Goal: Task Accomplishment & Management: Use online tool/utility

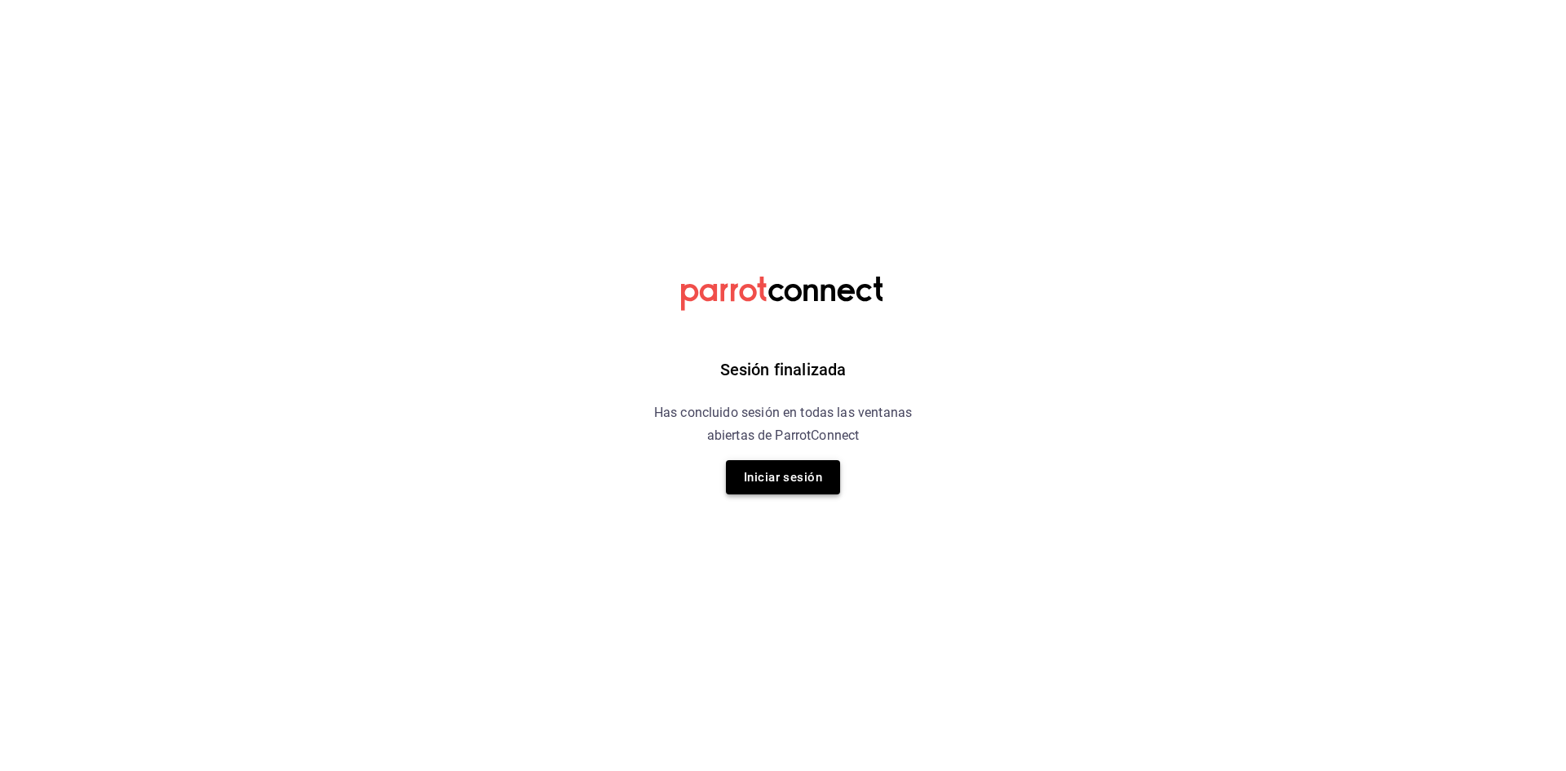
click at [825, 473] on button "Iniciar sesión" at bounding box center [783, 477] width 114 height 34
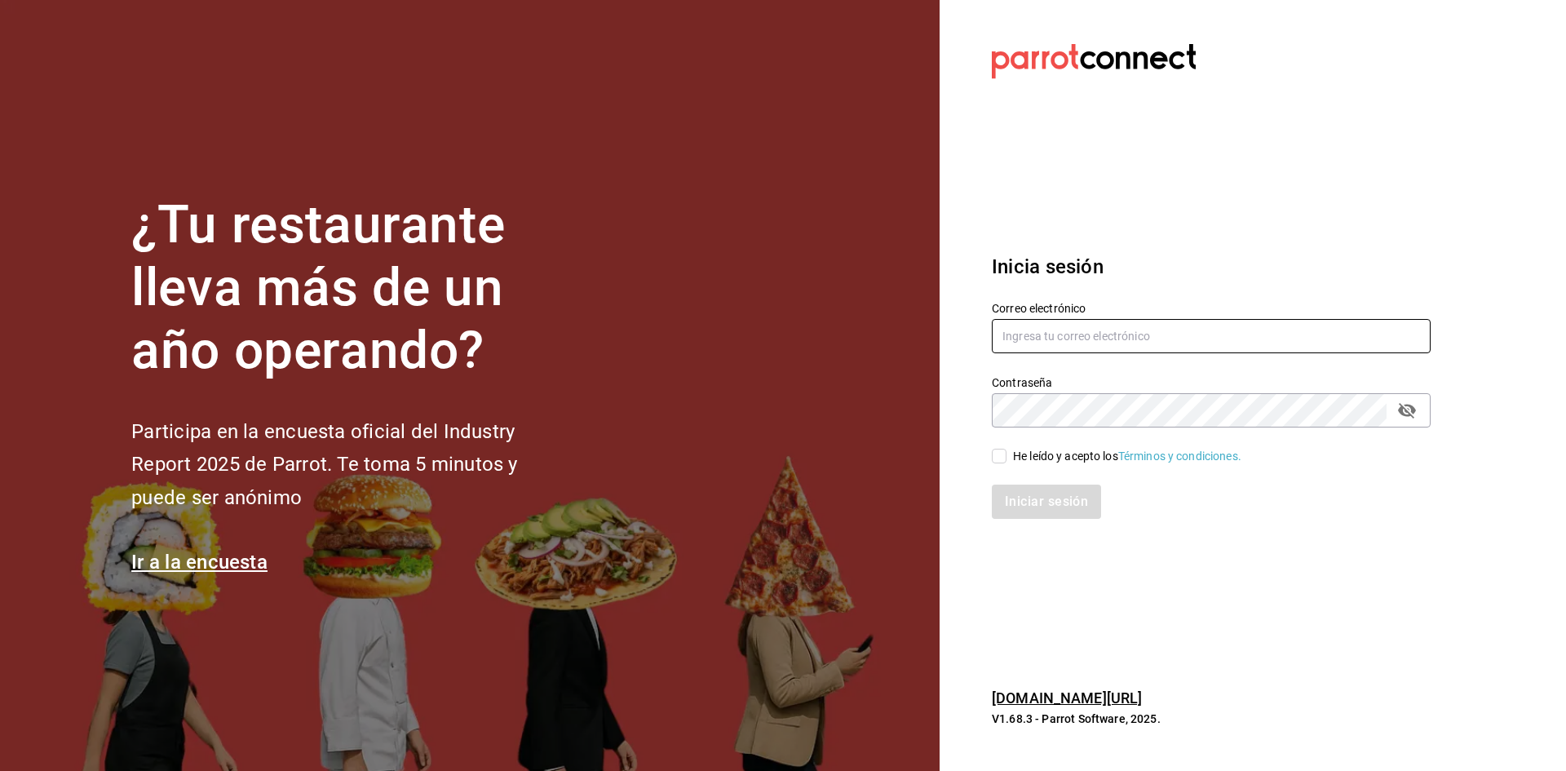
type input "[EMAIL_ADDRESS][DOMAIN_NAME]"
click at [1012, 444] on div "He leído y acepto los Términos y condiciones." at bounding box center [1201, 446] width 458 height 38
click at [1004, 453] on input "He leído y acepto los Términos y condiciones." at bounding box center [999, 455] width 15 height 15
checkbox input "true"
click at [1023, 480] on div "Iniciar sesión" at bounding box center [1201, 492] width 458 height 54
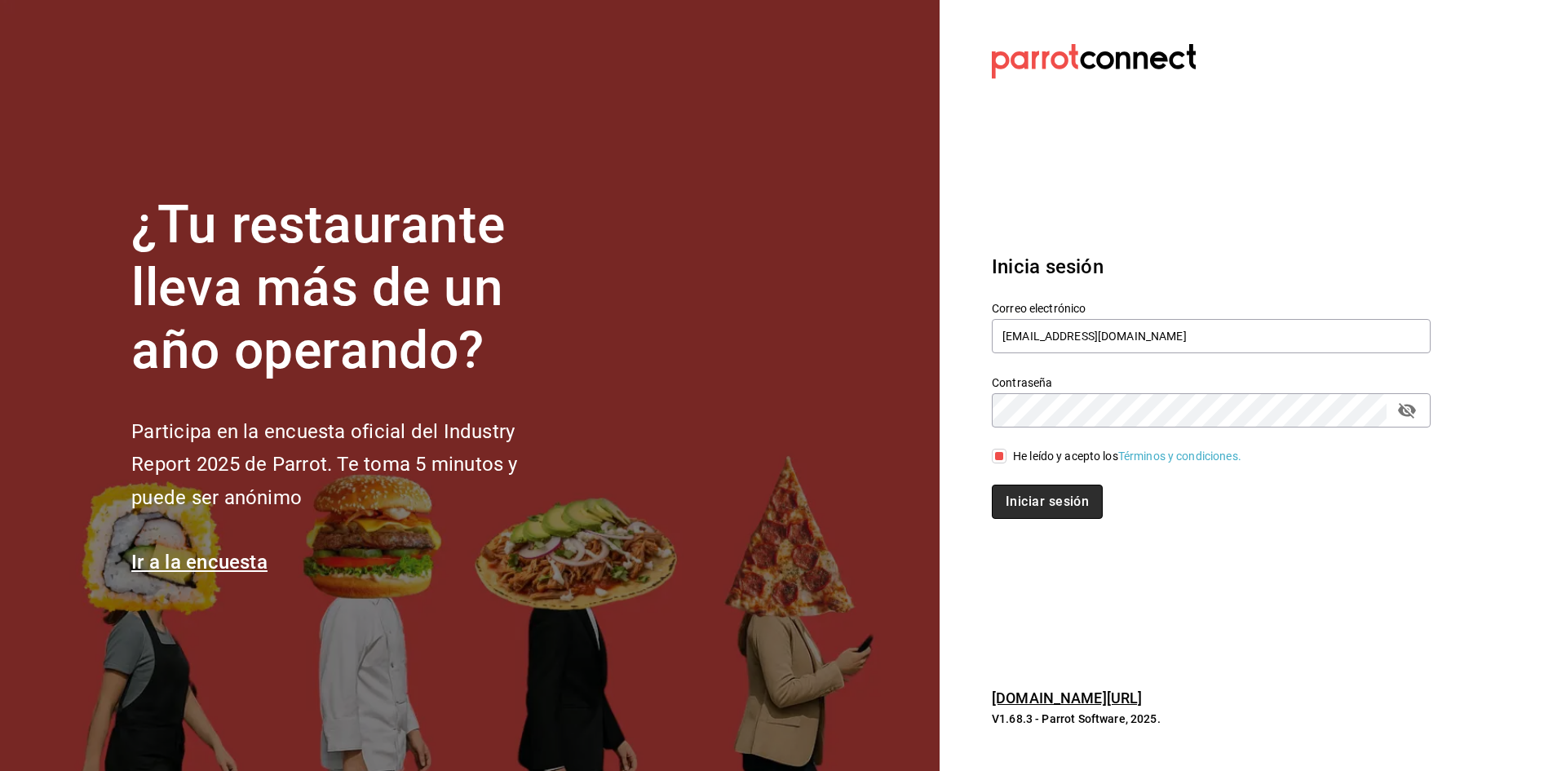
click at [1039, 503] on button "Iniciar sesión" at bounding box center [1047, 501] width 111 height 34
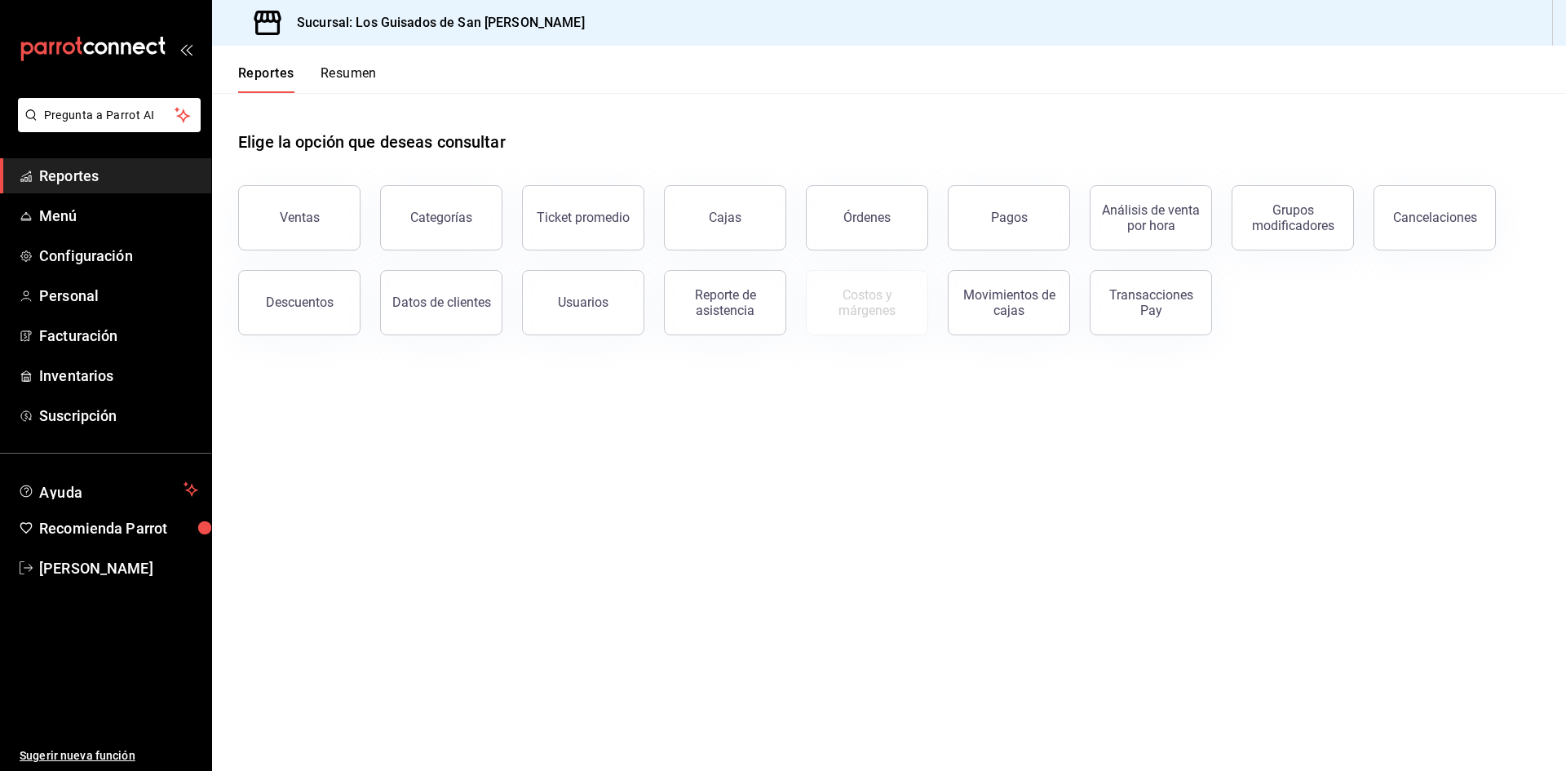
click at [613, 709] on main "Elige la opción que deseas consultar Ventas Categorías Ticket promedio Cajas Ór…" at bounding box center [889, 432] width 1354 height 678
click at [1132, 302] on div "Transacciones Pay" at bounding box center [1150, 302] width 101 height 31
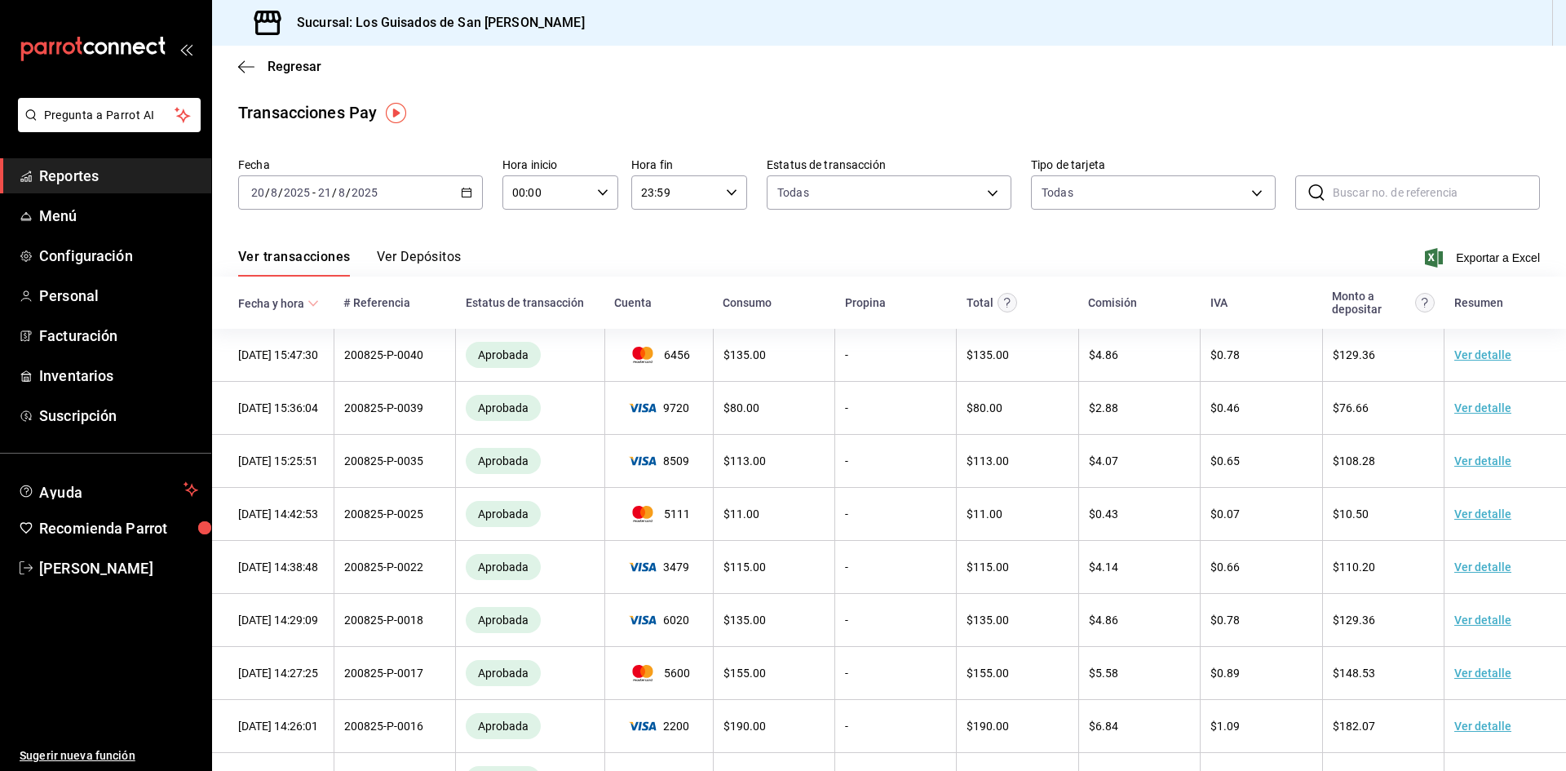
click at [463, 197] on \(Stroke\) "button" at bounding box center [467, 192] width 10 height 9
click at [528, 262] on div "Ver transacciones Ver Depósitos Exportar a Excel" at bounding box center [888, 252] width 1301 height 47
click at [448, 263] on button "Ver Depósitos" at bounding box center [419, 263] width 85 height 28
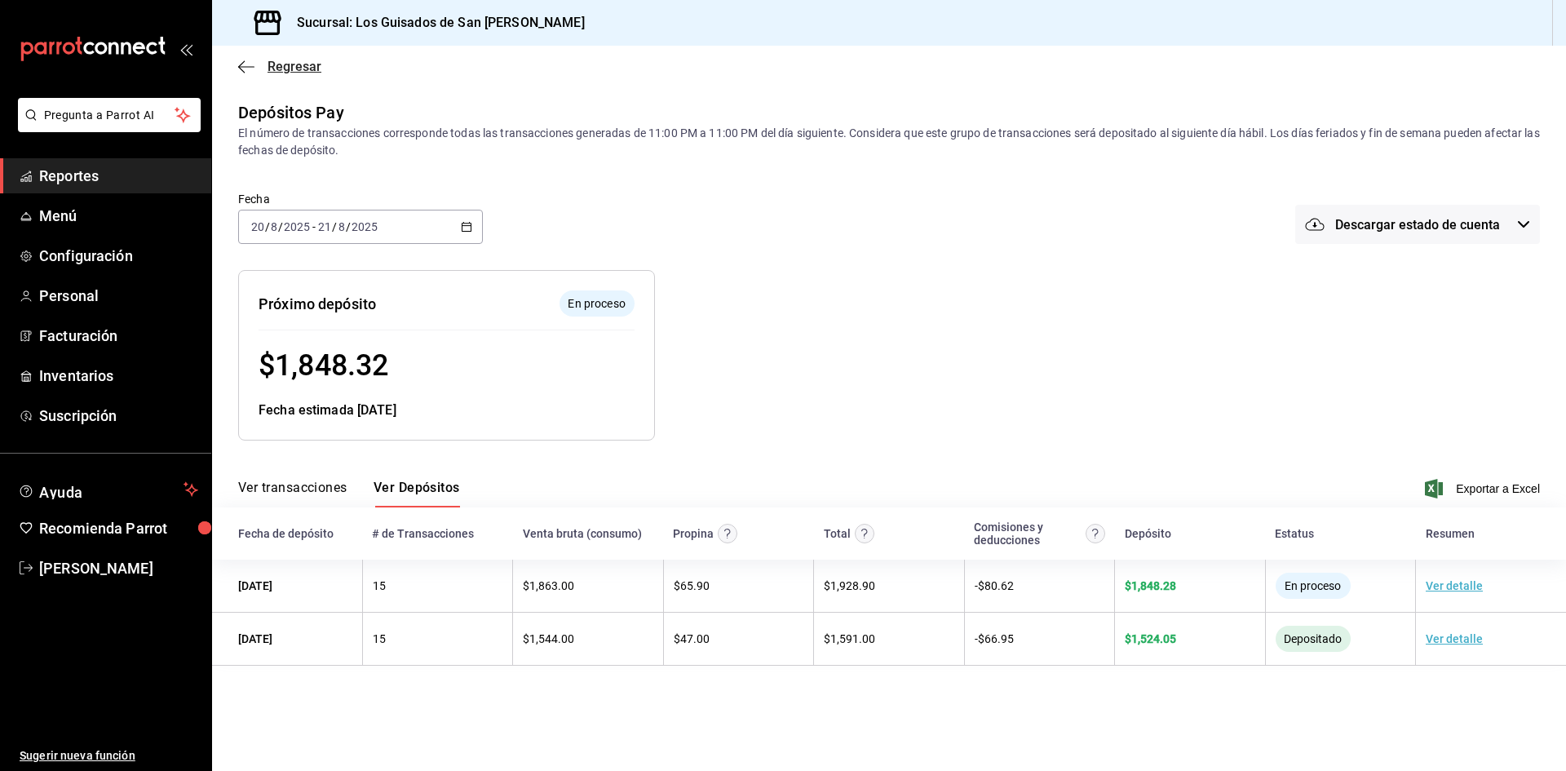
click at [252, 67] on icon "button" at bounding box center [246, 66] width 16 height 1
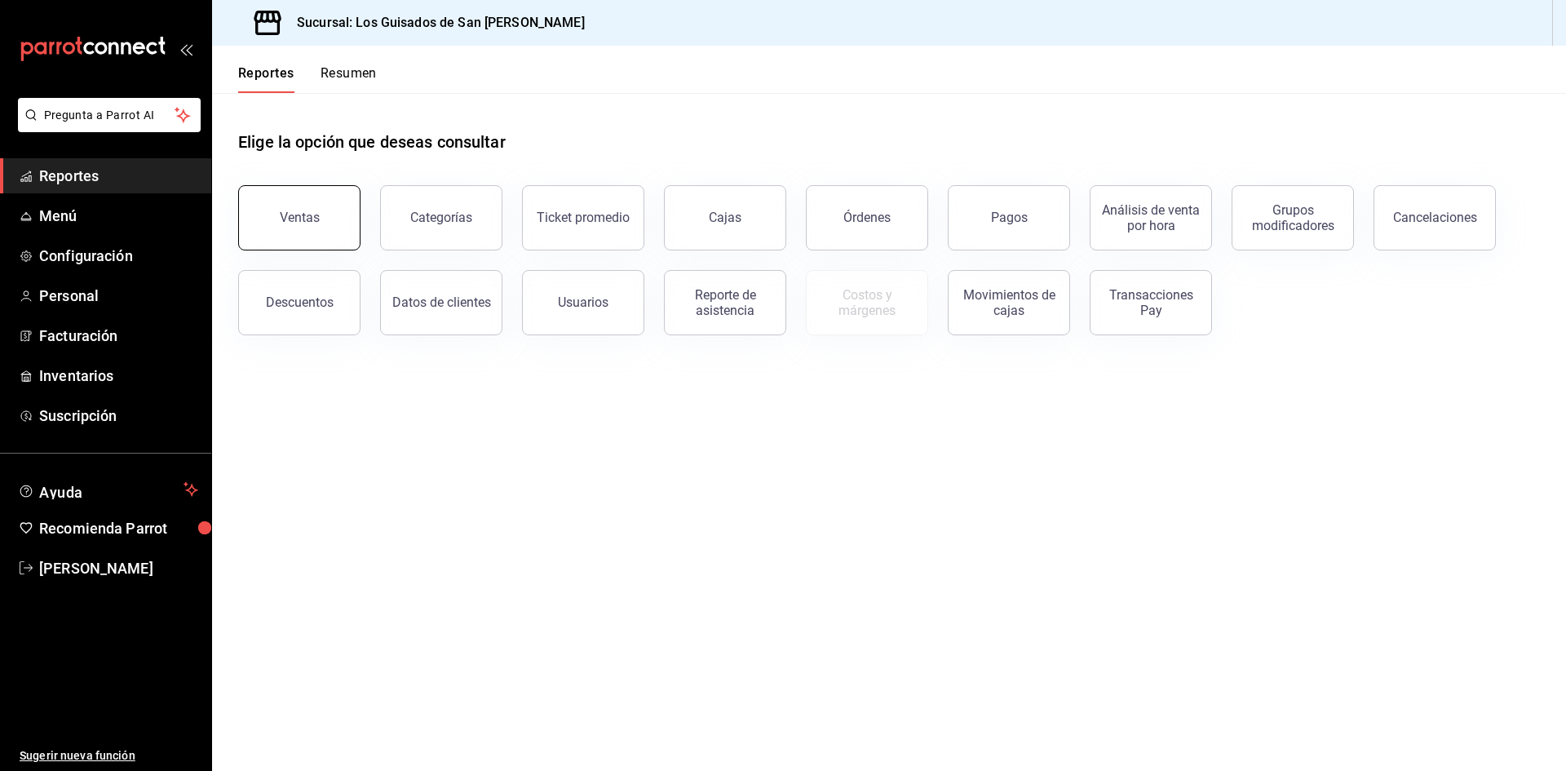
click at [245, 213] on button "Ventas" at bounding box center [299, 217] width 122 height 65
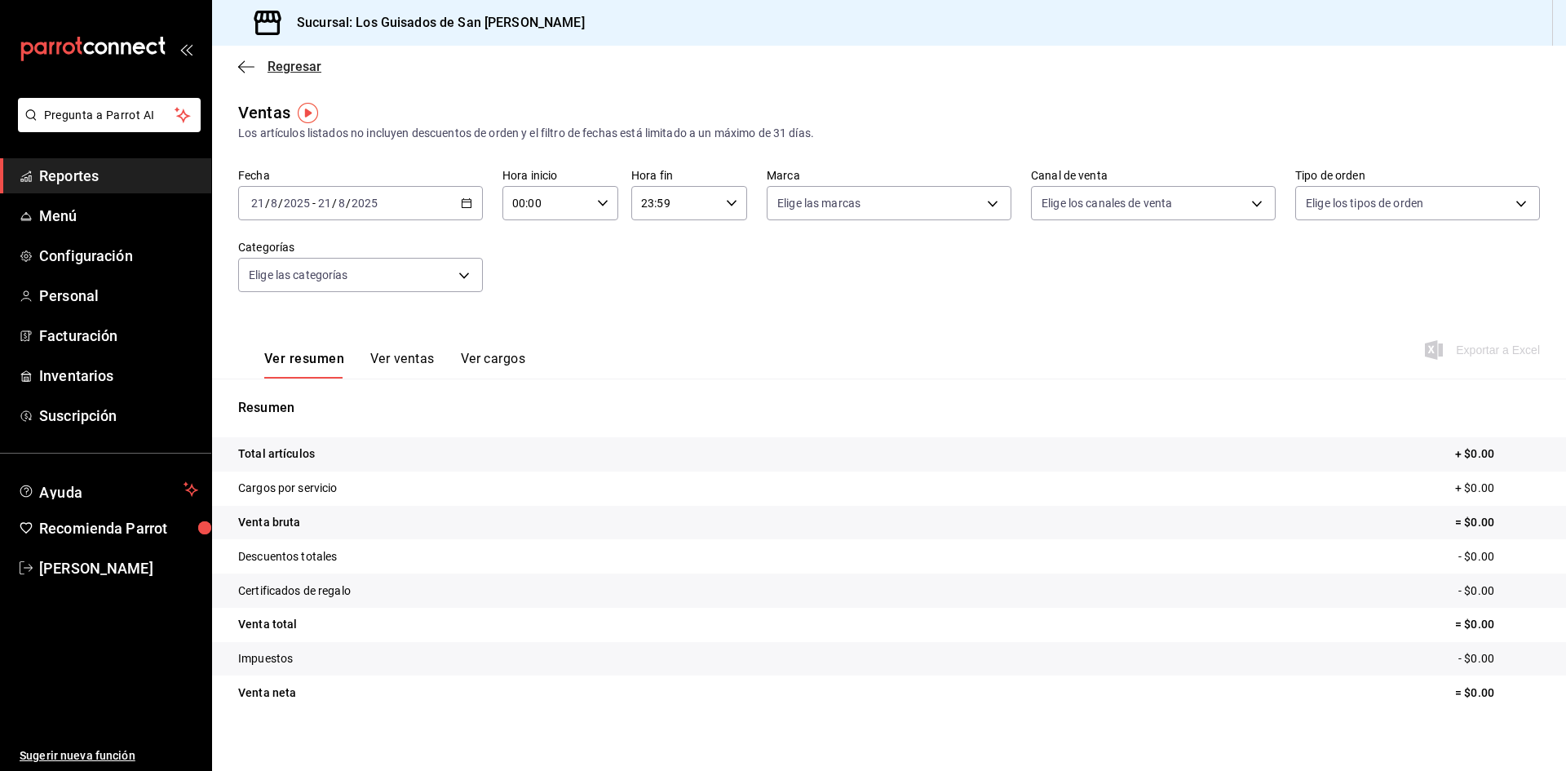
click at [252, 66] on icon "button" at bounding box center [246, 67] width 16 height 15
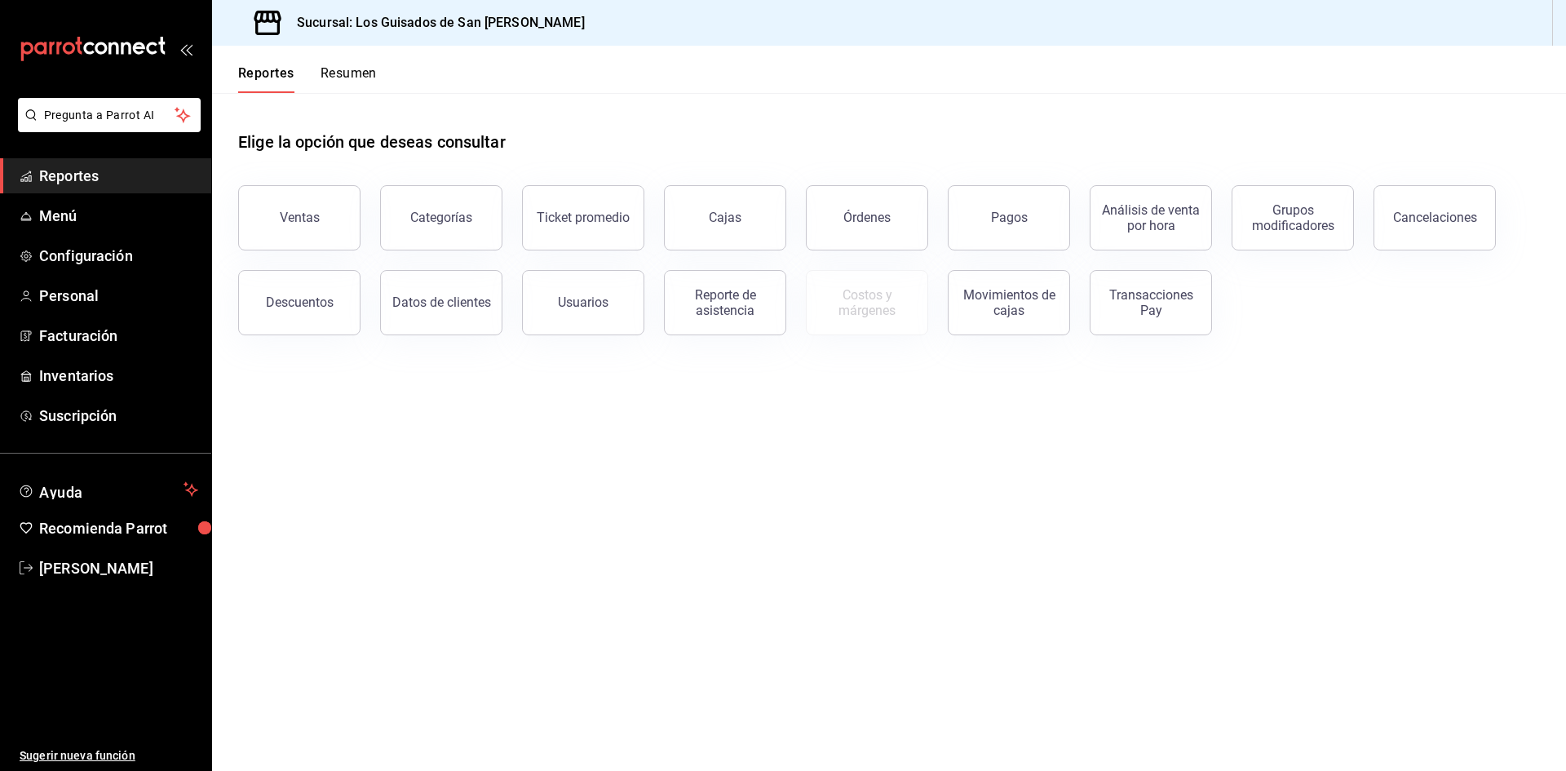
click at [370, 75] on button "Resumen" at bounding box center [348, 79] width 56 height 28
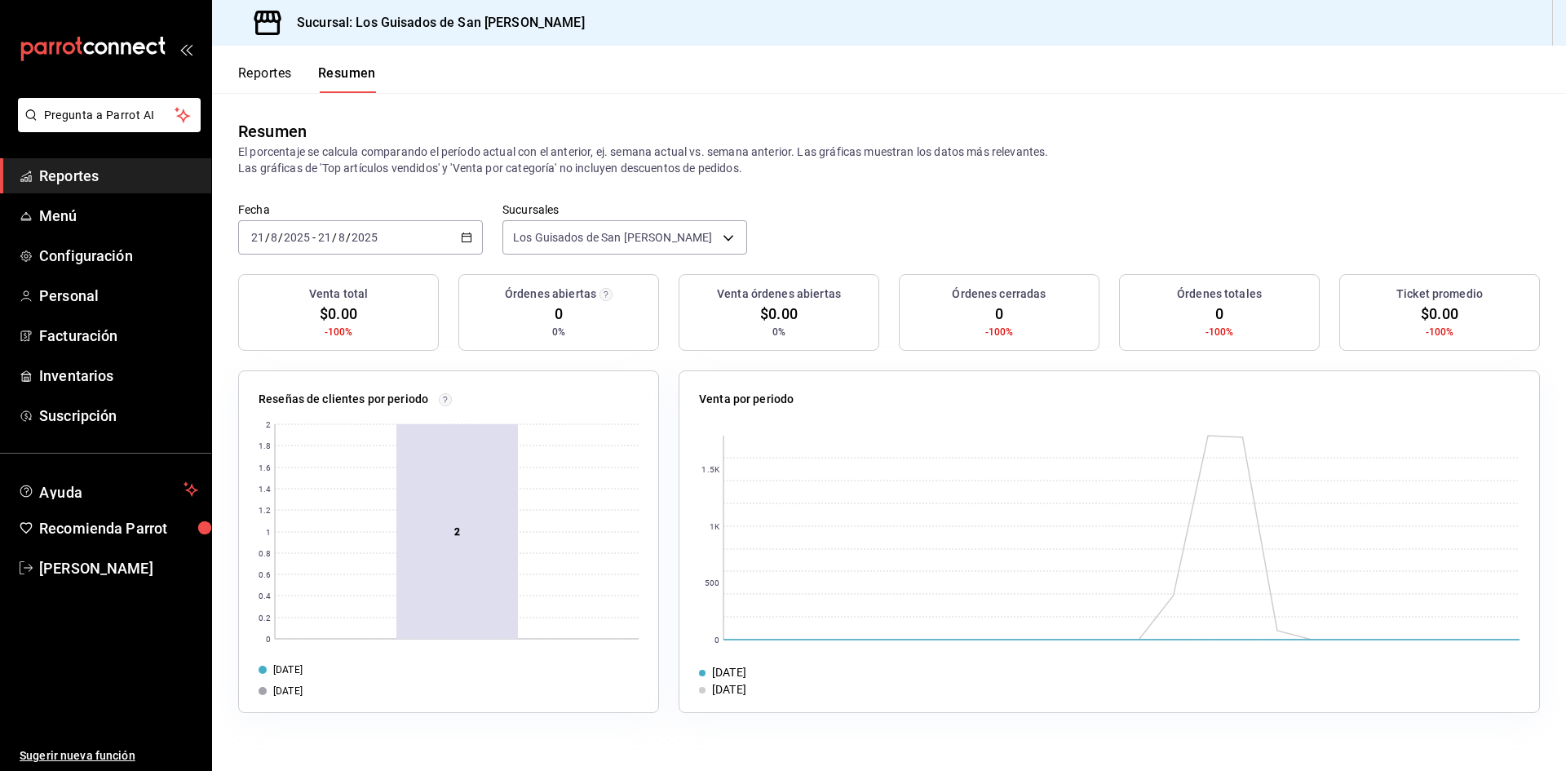
click at [379, 72] on header "Reportes Resumen" at bounding box center [889, 69] width 1354 height 47
click at [475, 242] on div "2025-08-21 21 / 8 / 2025 - 2025-08-21 21 / 8 / 2025" at bounding box center [360, 237] width 245 height 34
click at [353, 289] on span "Hoy" at bounding box center [315, 286] width 126 height 17
